Goal: Information Seeking & Learning: Learn about a topic

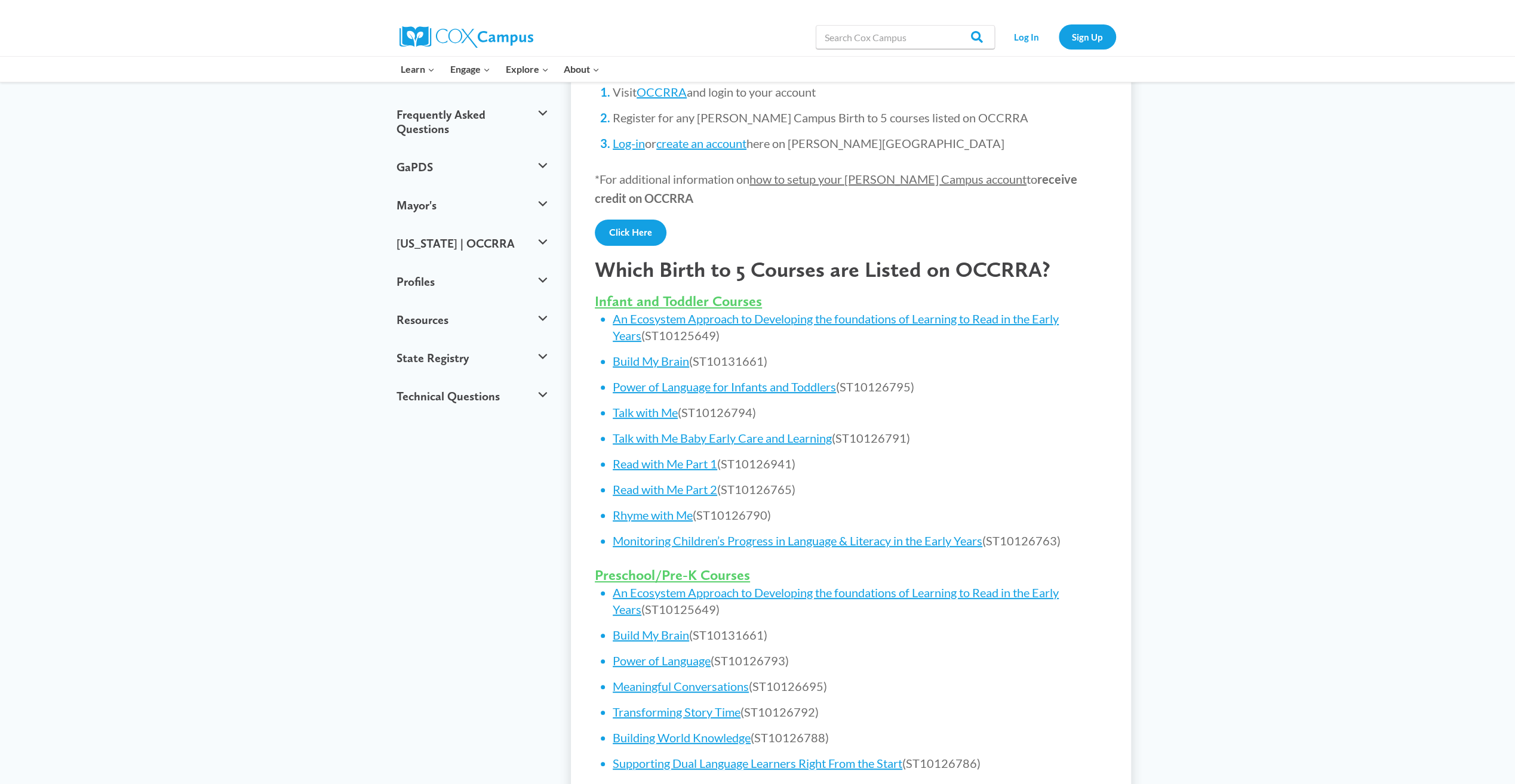
scroll to position [318, 0]
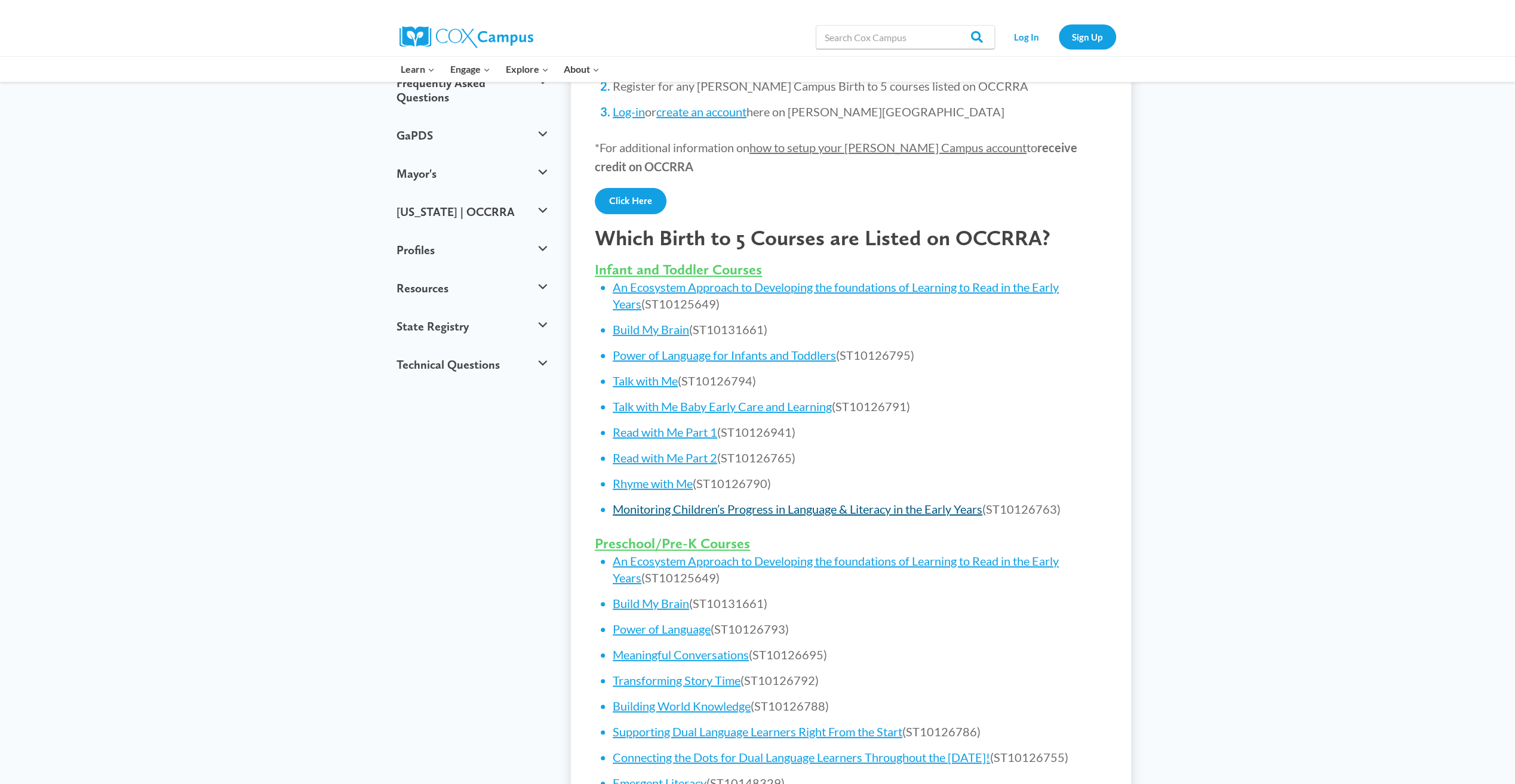
click at [857, 509] on link "Monitoring Children’s Progress in Language & Literacy in the Early Years" at bounding box center [797, 509] width 370 height 15
